Goal: Task Accomplishment & Management: Complete application form

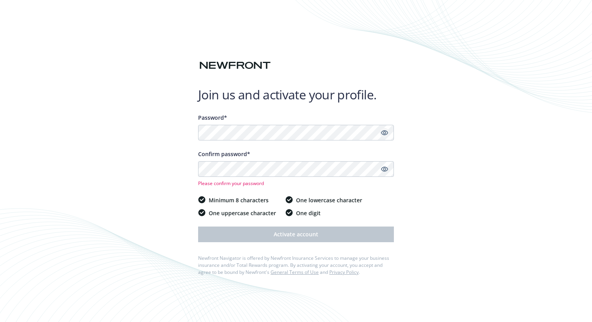
click at [384, 133] on icon "Show password" at bounding box center [384, 132] width 7 height 7
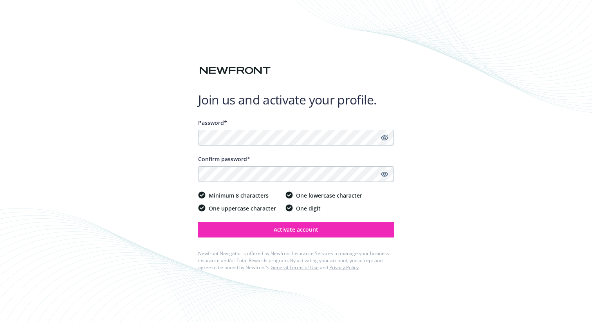
click at [386, 175] on icon "Show password" at bounding box center [384, 174] width 7 height 7
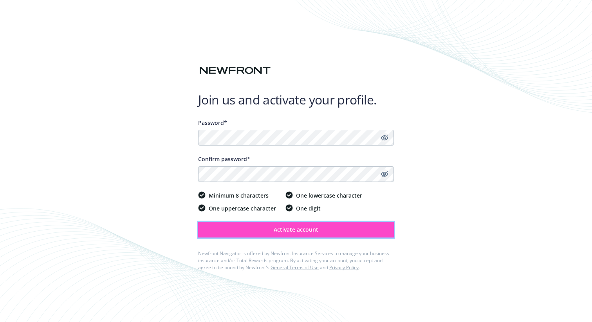
click at [337, 234] on button "Activate account" at bounding box center [296, 230] width 196 height 16
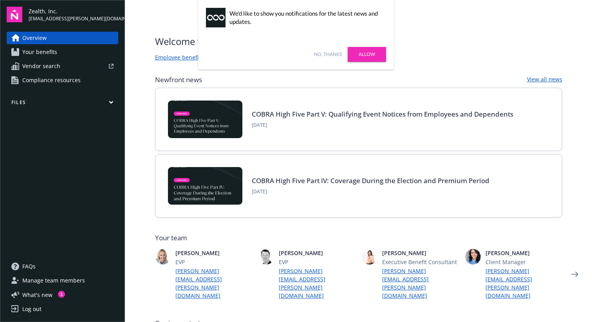
click at [365, 56] on link "Allow" at bounding box center [367, 54] width 38 height 15
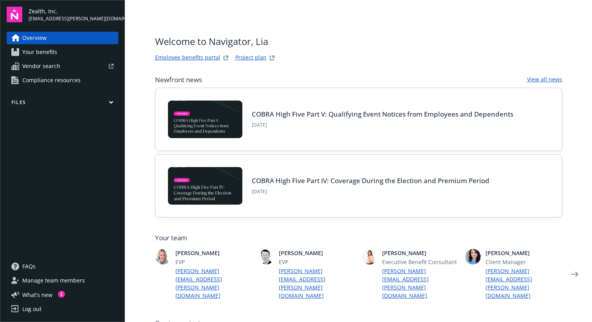
click at [58, 40] on link "Overview" at bounding box center [63, 38] width 112 height 13
